Goal: Transaction & Acquisition: Purchase product/service

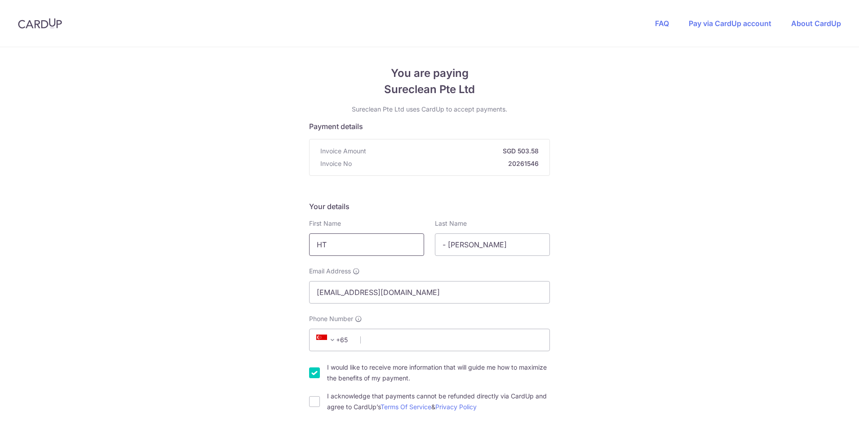
click at [395, 250] on input "HT" at bounding box center [366, 244] width 115 height 22
drag, startPoint x: 390, startPoint y: 248, endPoint x: 171, endPoint y: 247, distance: 218.8
type input "[PERSON_NAME]"
click at [469, 243] on input "- [PERSON_NAME]" at bounding box center [492, 244] width 115 height 22
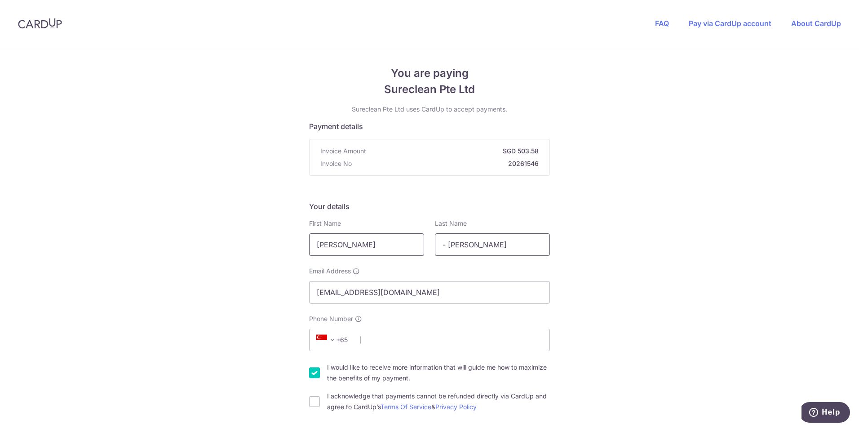
drag, startPoint x: 471, startPoint y: 244, endPoint x: 396, endPoint y: 250, distance: 75.2
click at [396, 250] on div "First Name [PERSON_NAME] Last Name - [PERSON_NAME]" at bounding box center [430, 237] width 252 height 37
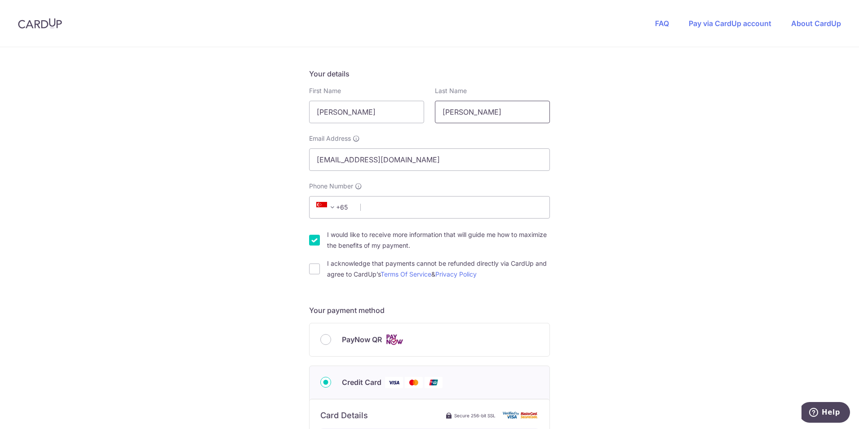
scroll to position [135, 0]
type input "96636642Chiong"
click at [396, 209] on input "Phone Number" at bounding box center [429, 205] width 241 height 22
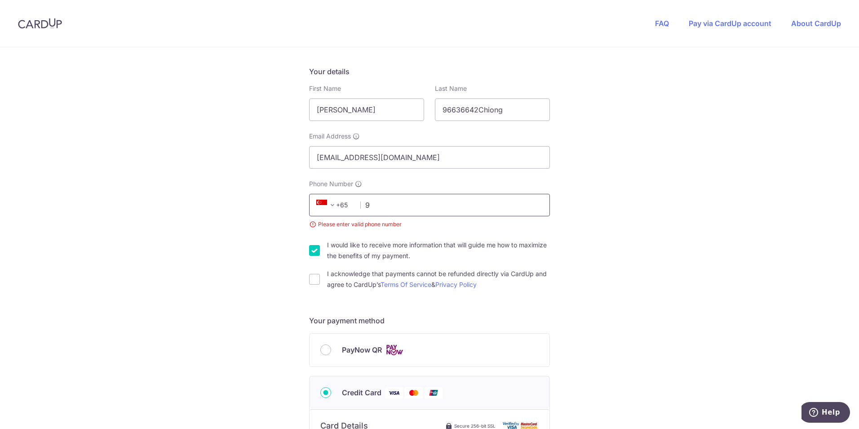
type input "96636642"
select select "65"
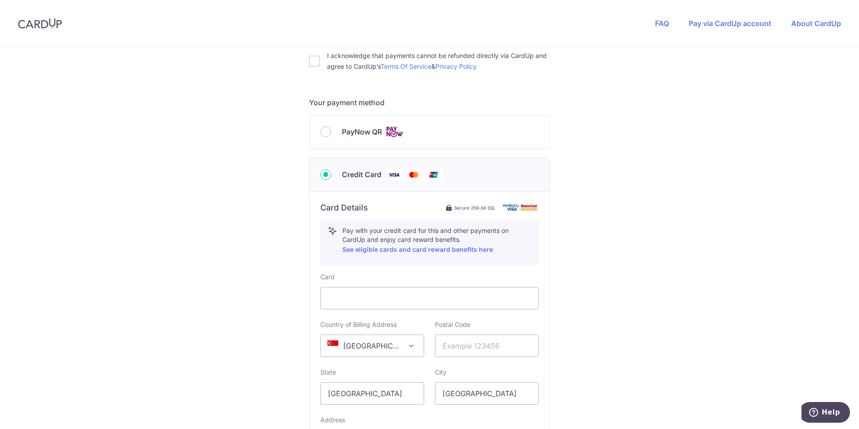
scroll to position [315, 0]
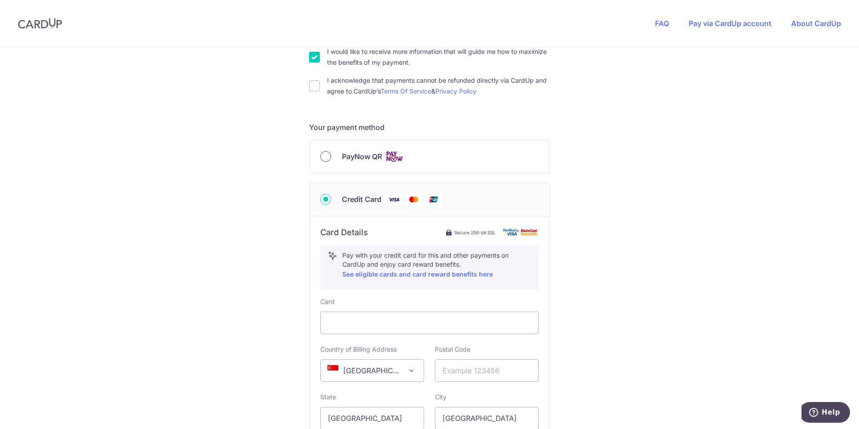
click at [326, 156] on input "PayNow QR" at bounding box center [325, 156] width 11 height 11
radio input "true"
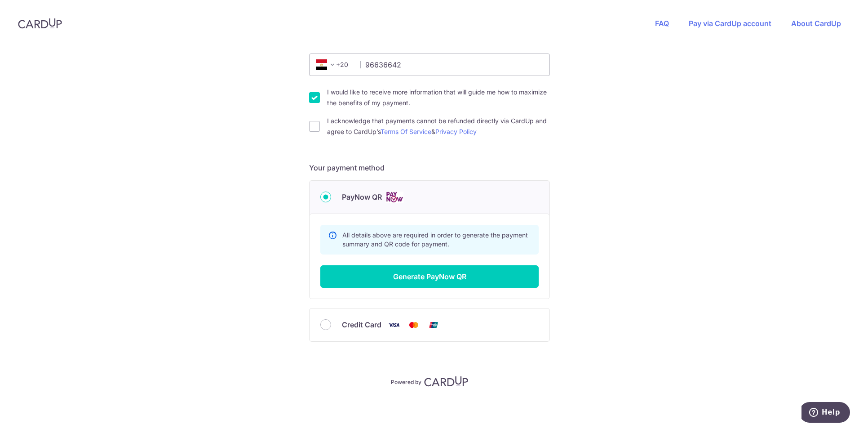
scroll to position [275, 0]
click at [509, 282] on button "Generate PayNow QR" at bounding box center [429, 276] width 218 height 22
